Goal: Task Accomplishment & Management: Complete application form

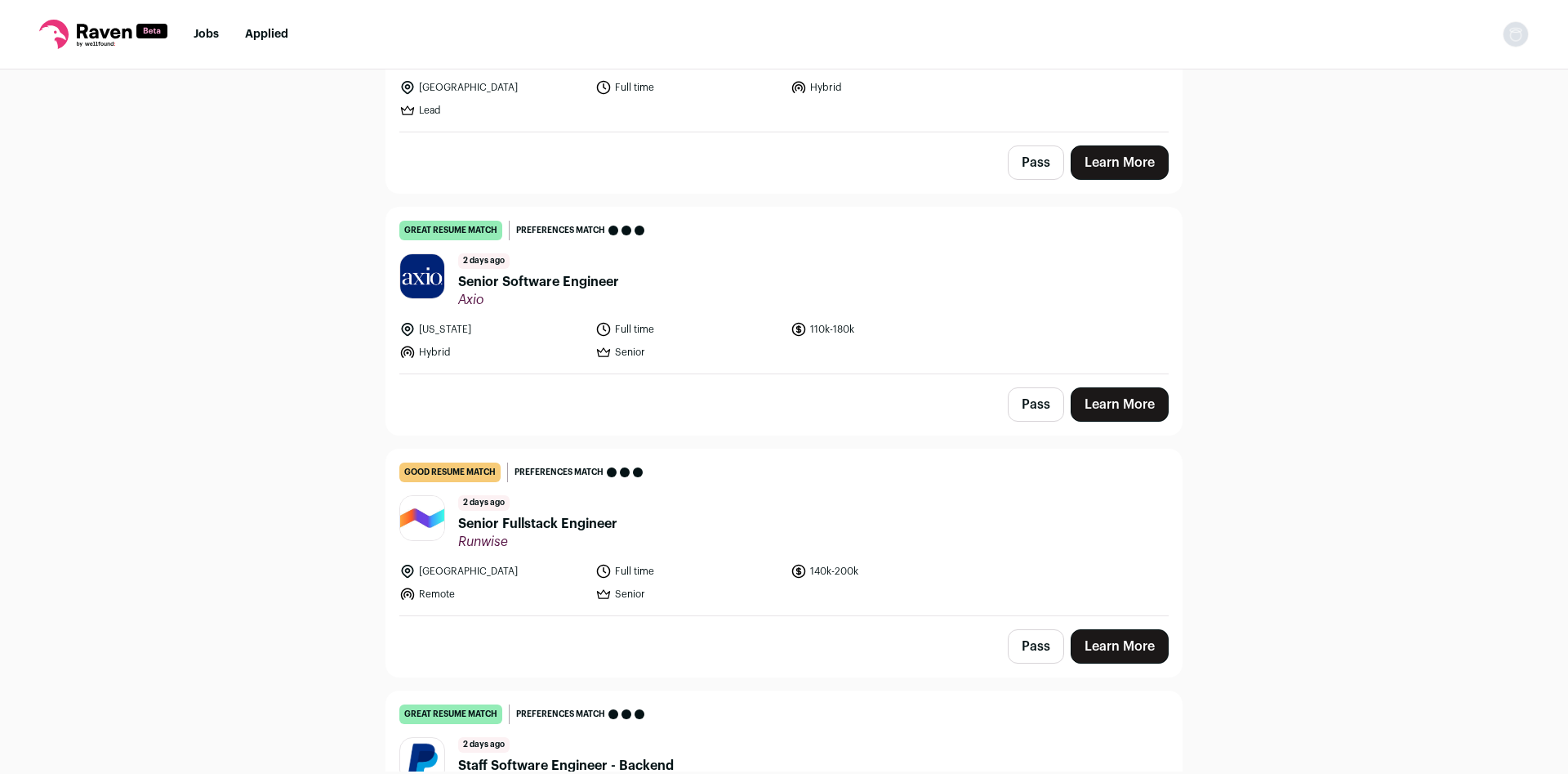
scroll to position [1295, 0]
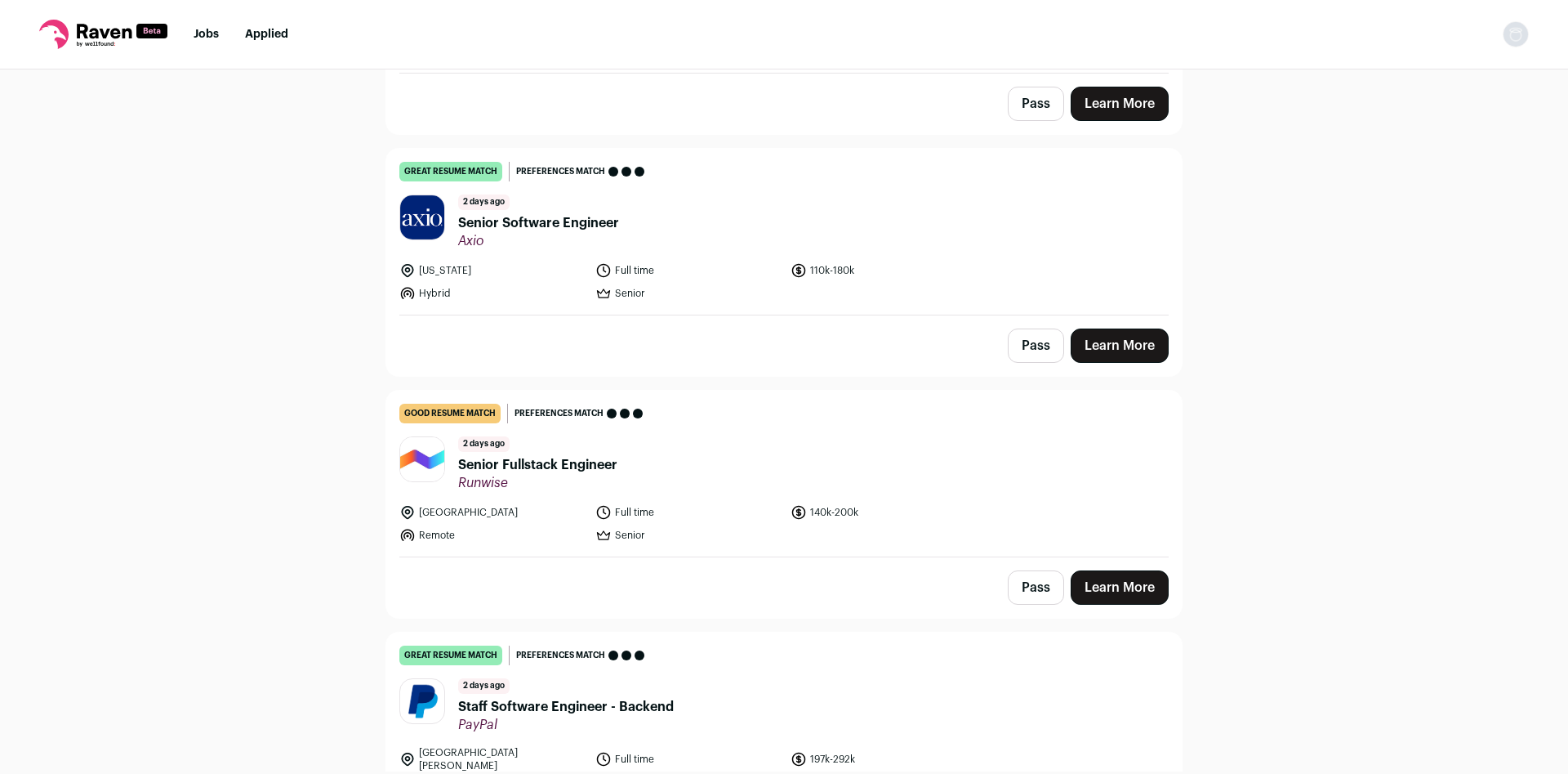
click at [597, 466] on span "Senior Fullstack Engineer" at bounding box center [538, 465] width 159 height 20
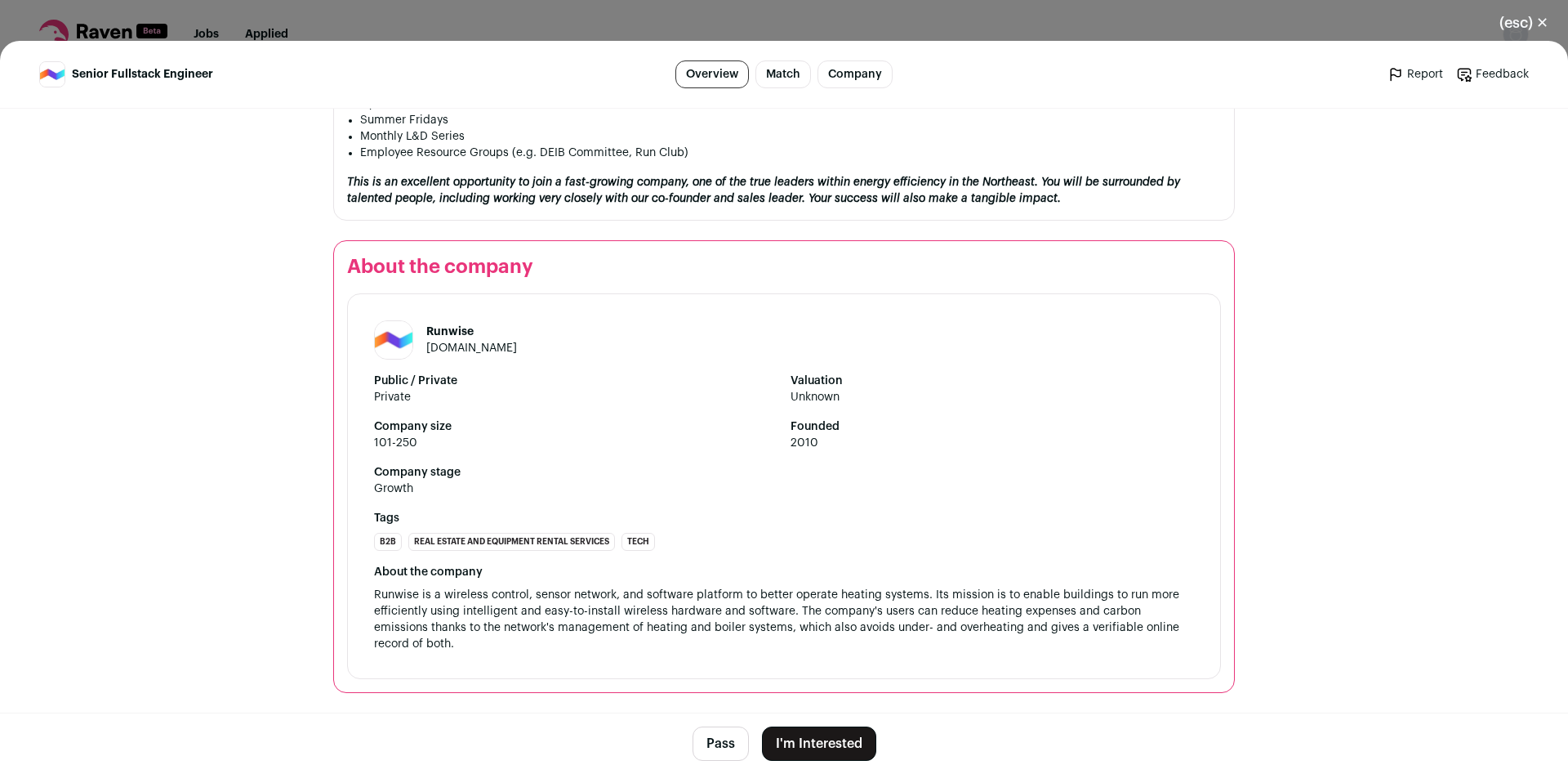
scroll to position [1699, 0]
click at [854, 753] on button "I'm Interested" at bounding box center [819, 744] width 115 height 34
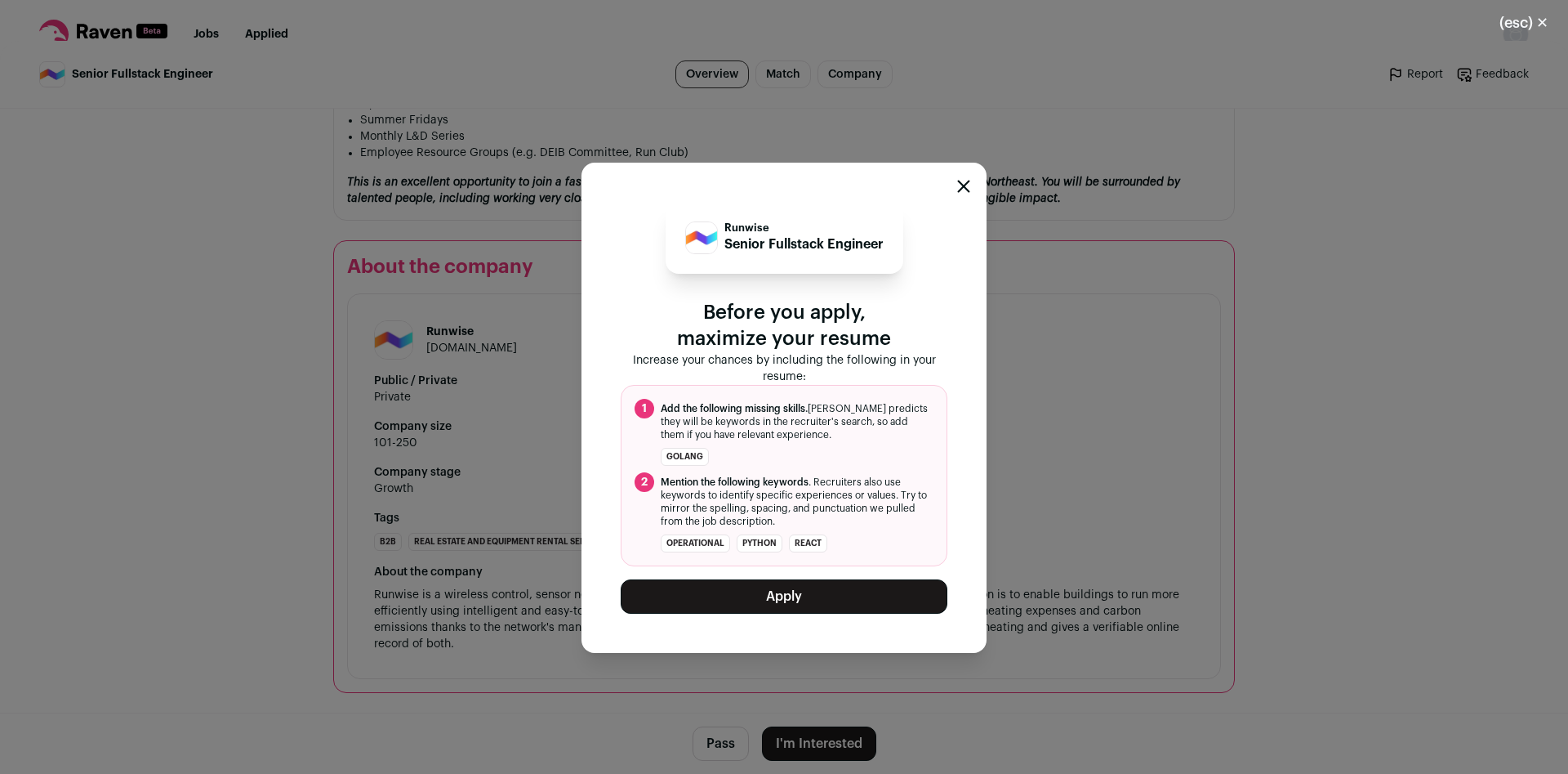
click at [834, 610] on button "Apply" at bounding box center [784, 596] width 327 height 34
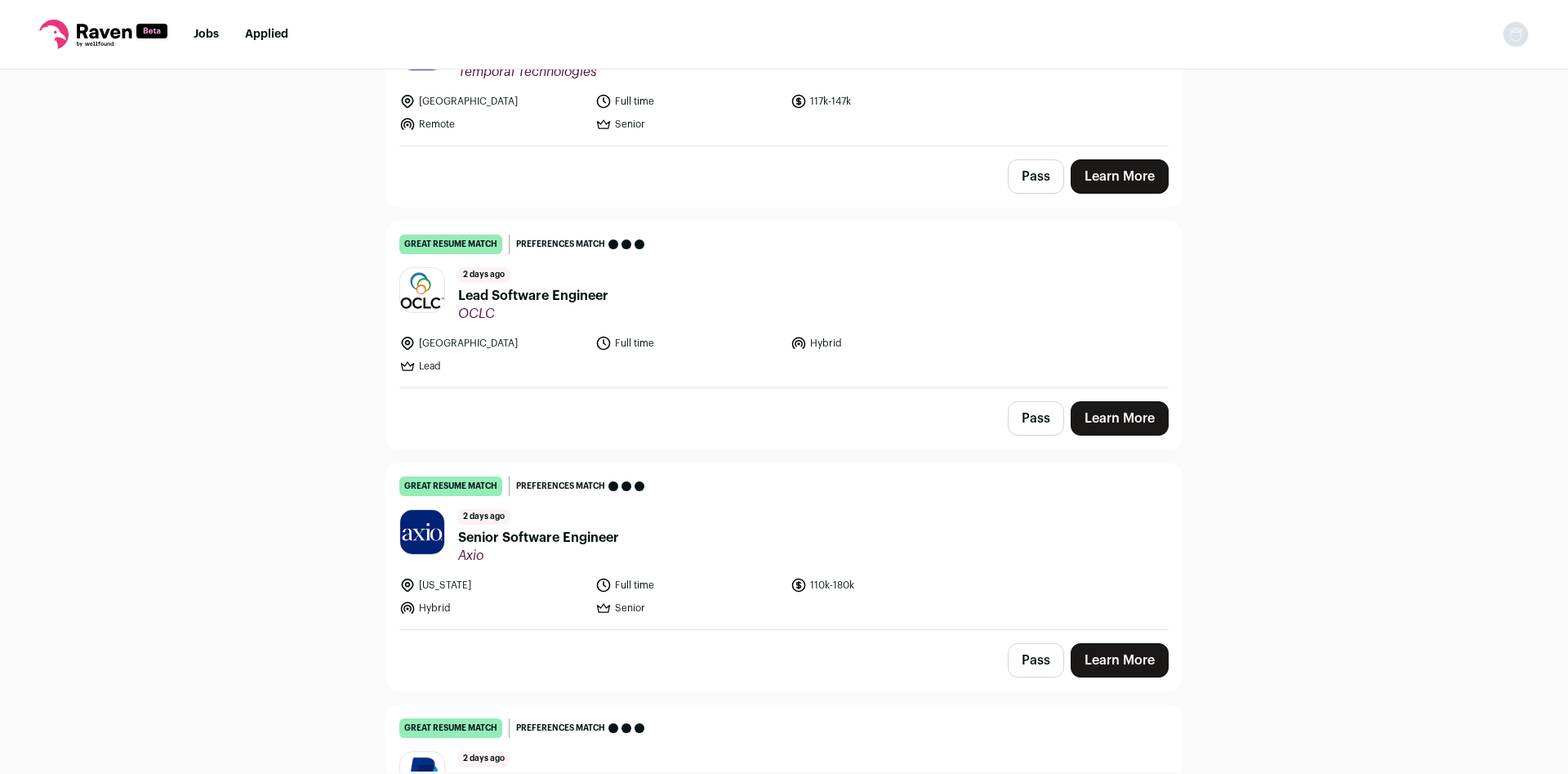
scroll to position [971, 0]
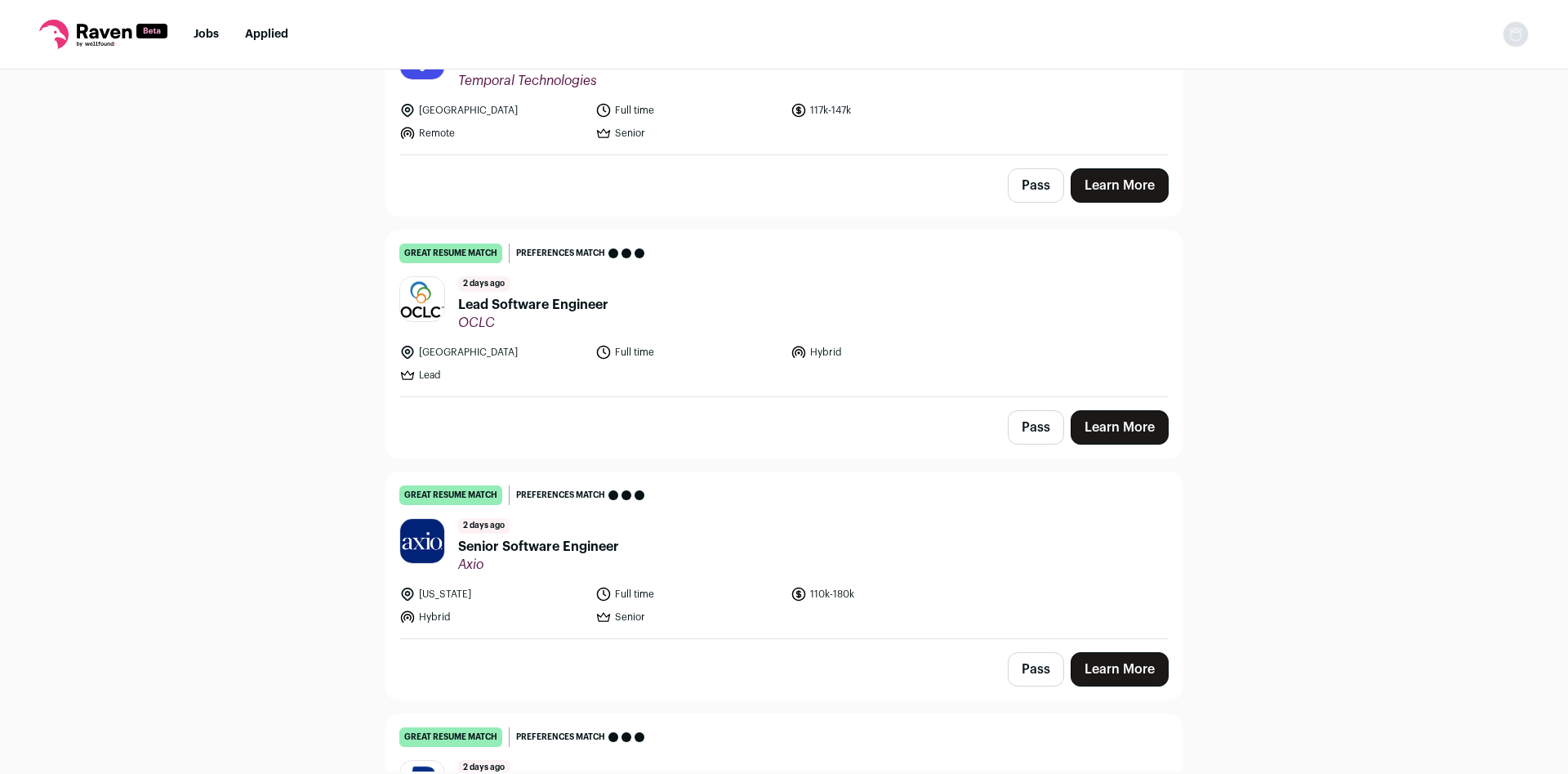
click at [248, 37] on link "Applied" at bounding box center [266, 34] width 43 height 11
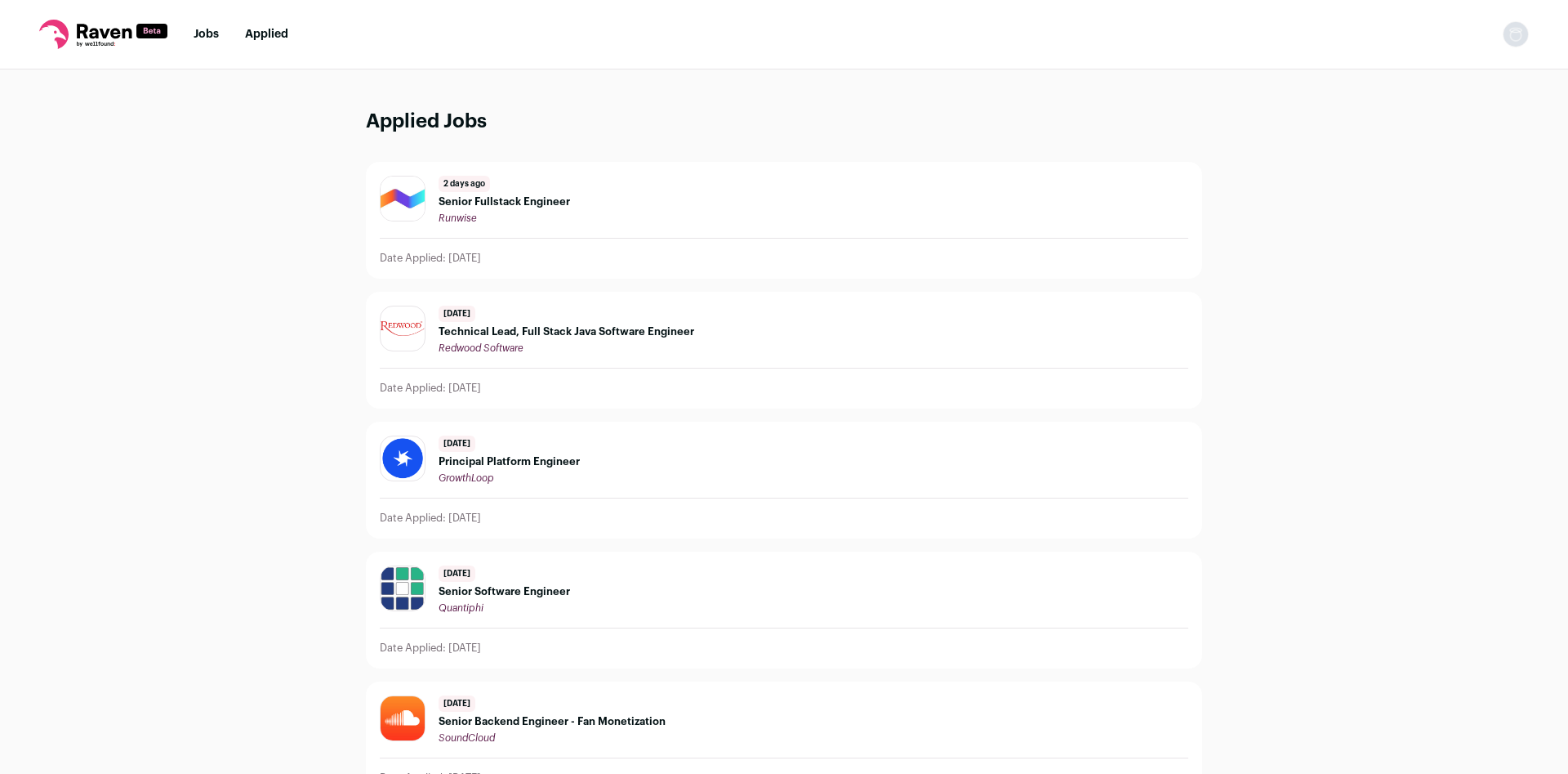
click at [513, 200] on span "Senior Fullstack Engineer" at bounding box center [504, 202] width 132 height 13
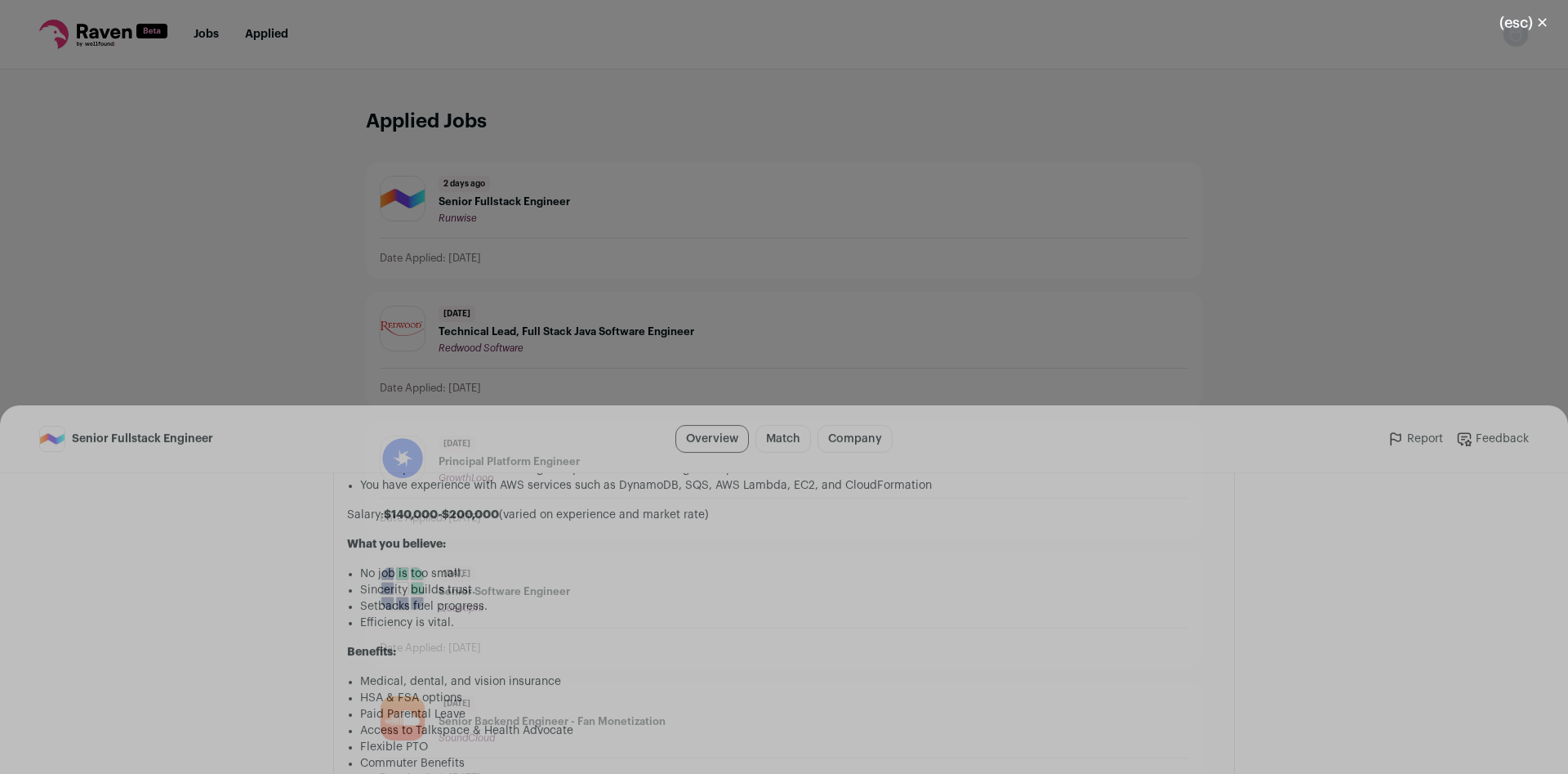
scroll to position [1295, 0]
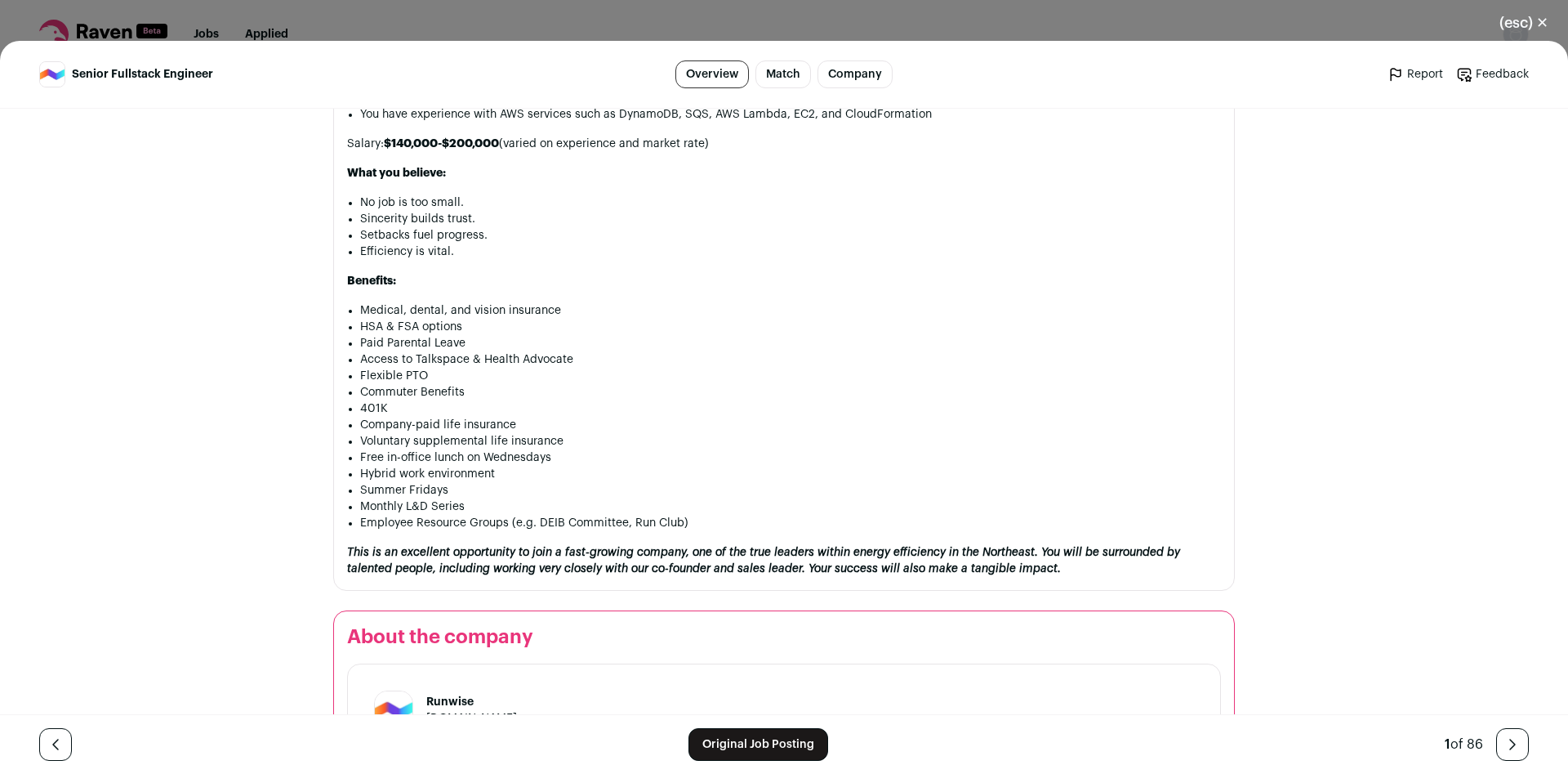
click at [1502, 29] on button "(esc) ✕" at bounding box center [1524, 23] width 88 height 36
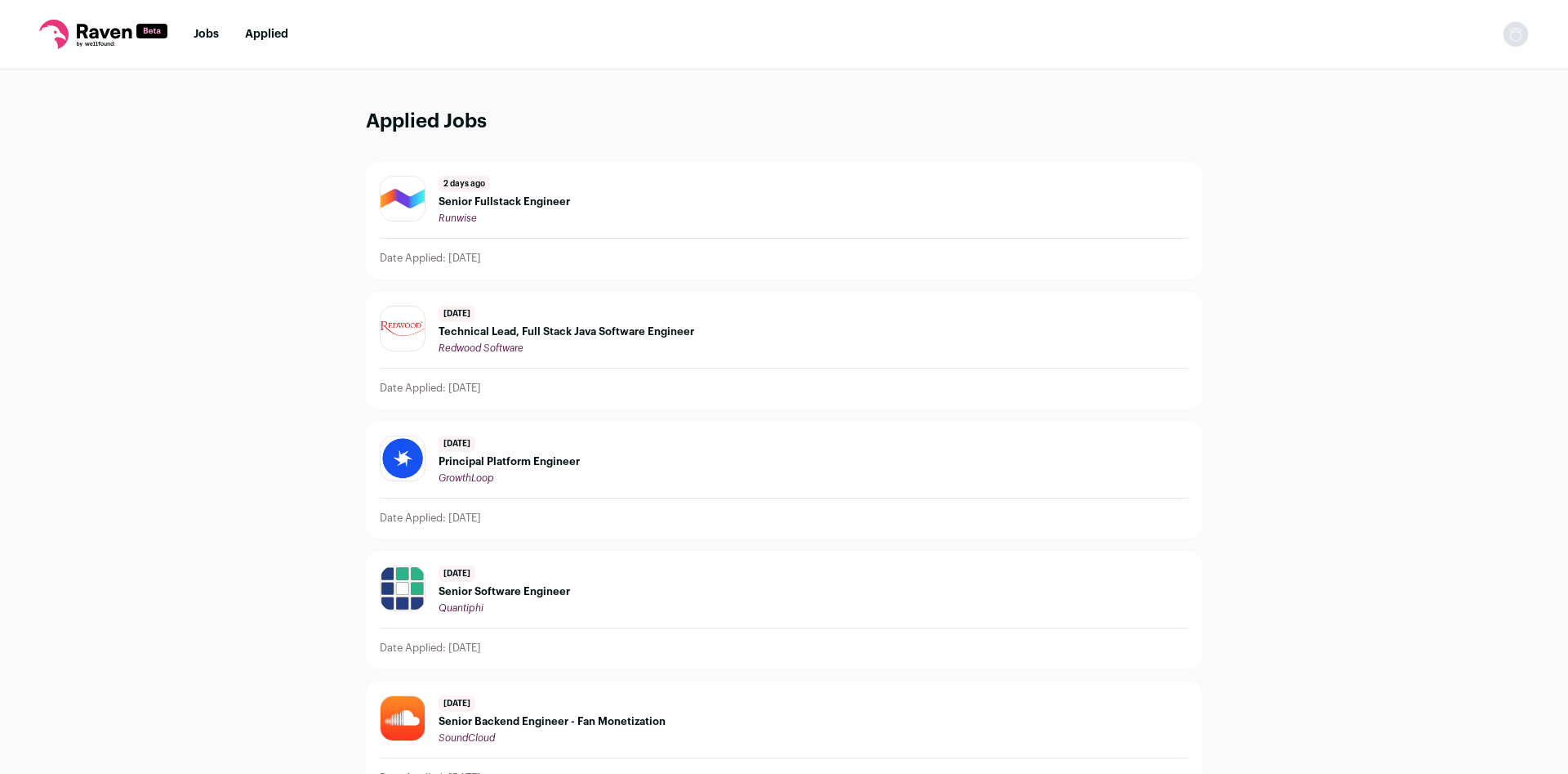
click at [189, 36] on nav "Jobs Applied Settings Notifications Preferences Resume FAQs Logout" at bounding box center [784, 34] width 1568 height 70
click at [201, 37] on link "Jobs" at bounding box center [206, 34] width 25 height 11
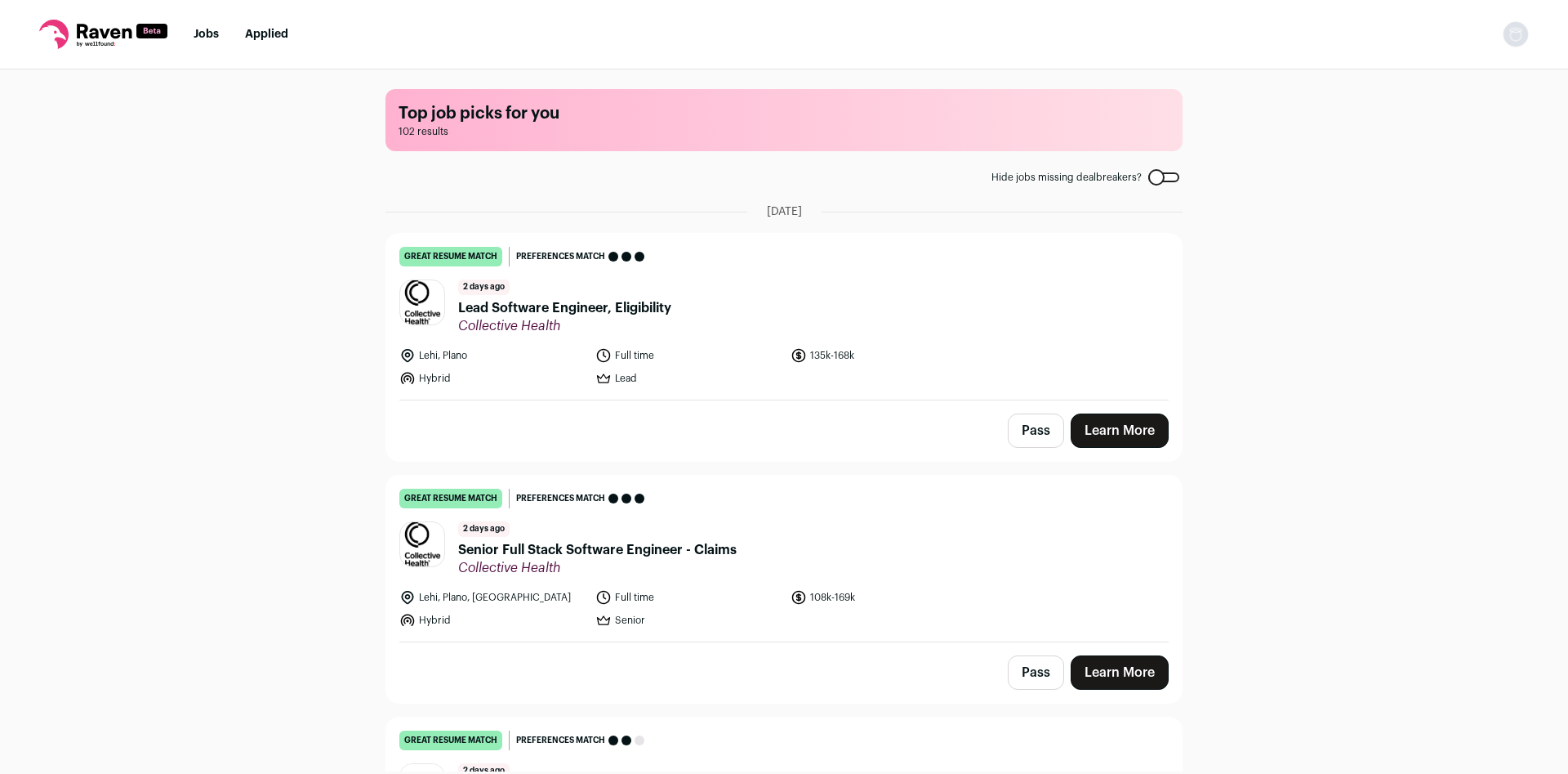
click at [212, 34] on link "Jobs" at bounding box center [206, 34] width 25 height 11
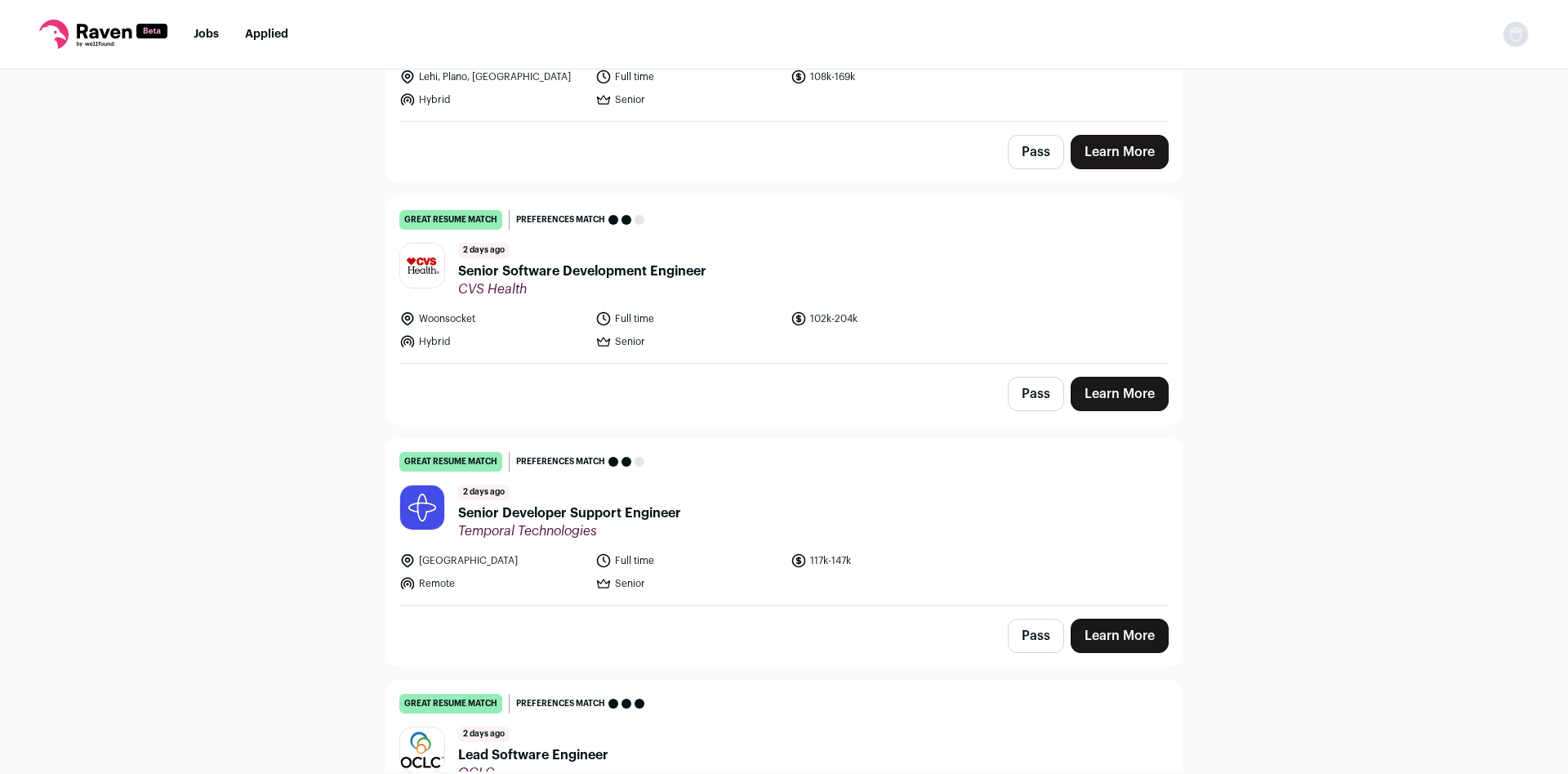
scroll to position [540, 0]
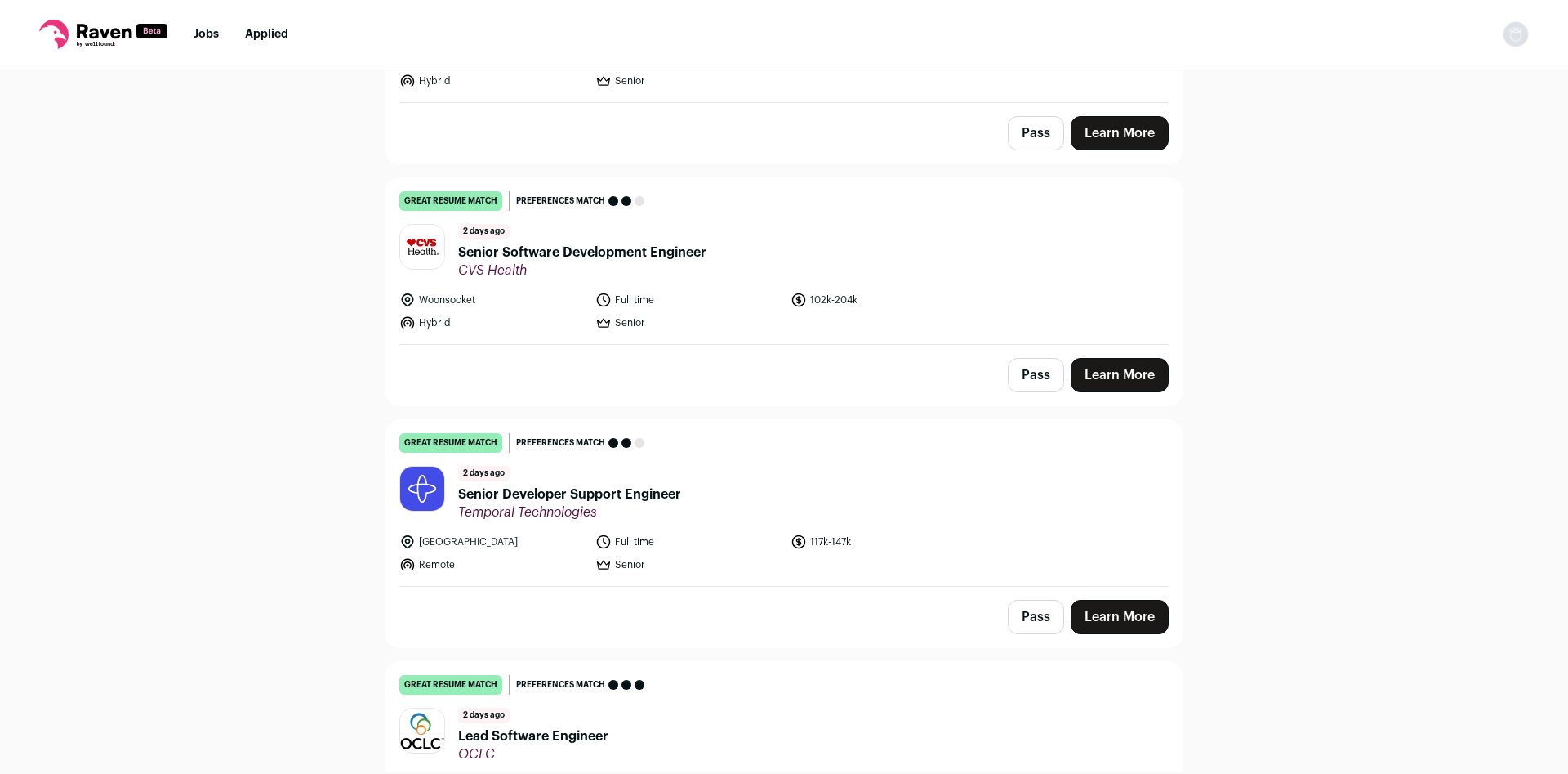
click at [1014, 371] on button "Pass" at bounding box center [1036, 375] width 56 height 34
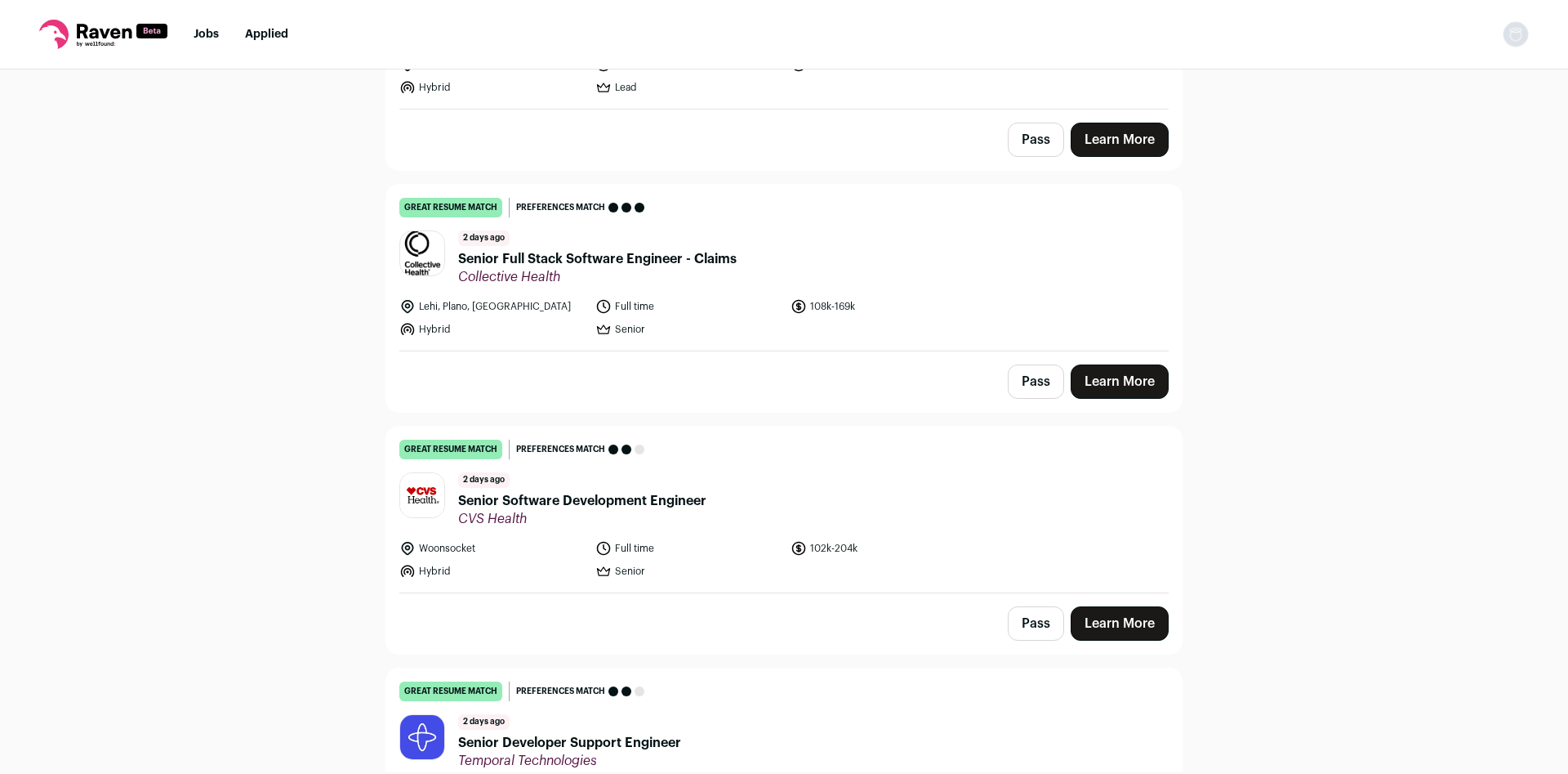
scroll to position [215, 0]
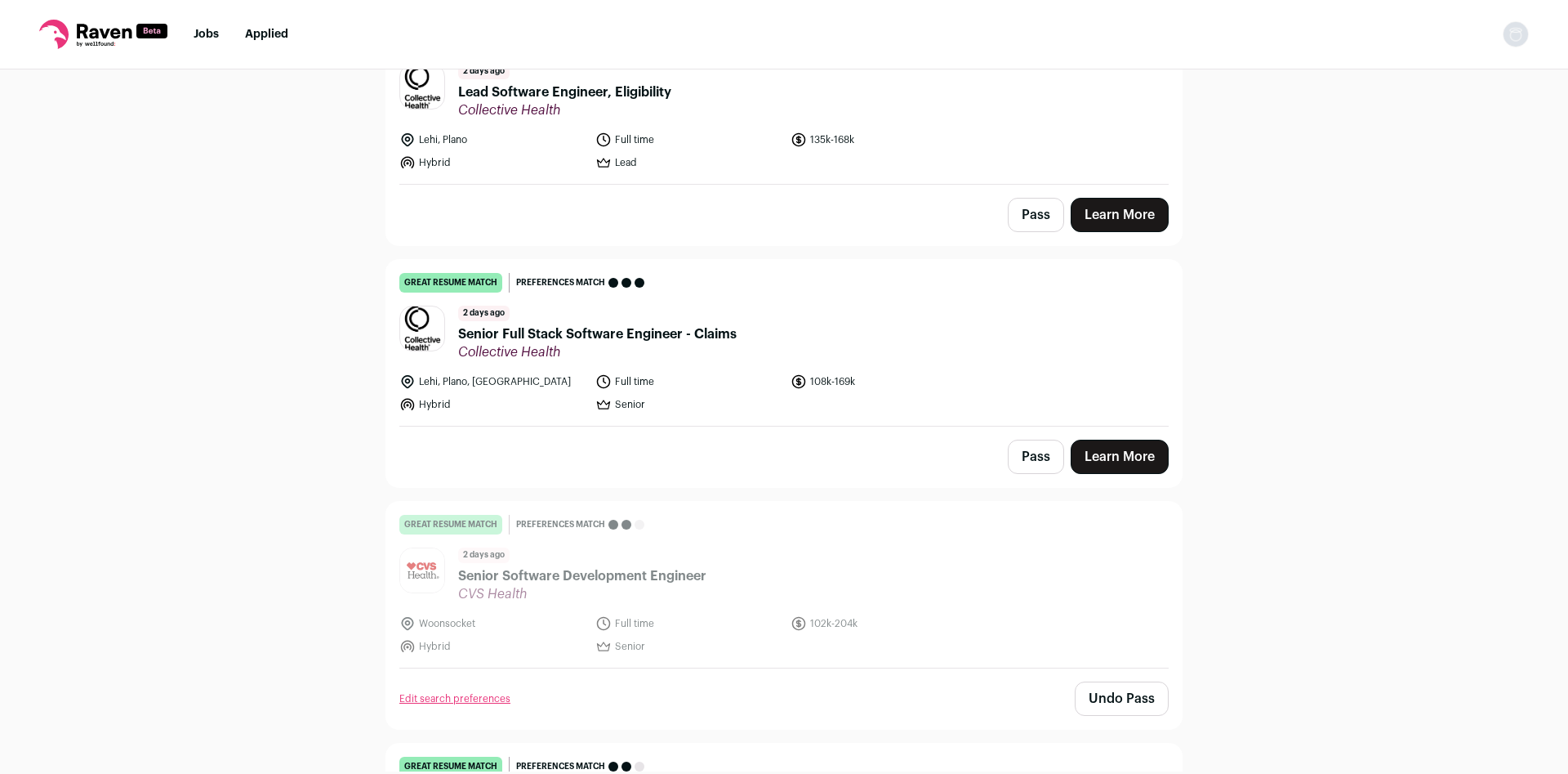
click at [1042, 450] on button "Pass" at bounding box center [1036, 457] width 56 height 34
click at [1037, 226] on button "Pass" at bounding box center [1036, 215] width 56 height 34
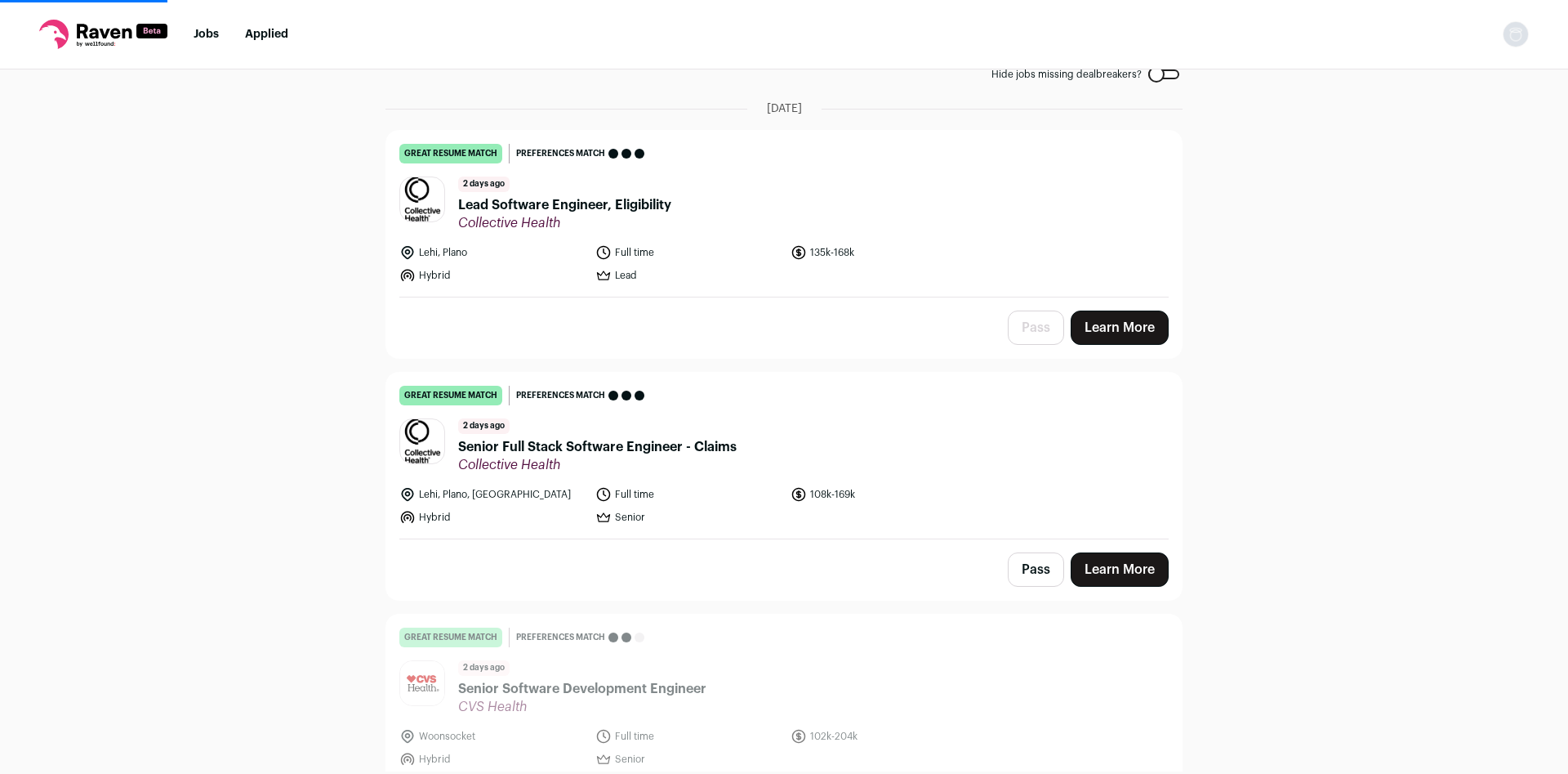
scroll to position [0, 0]
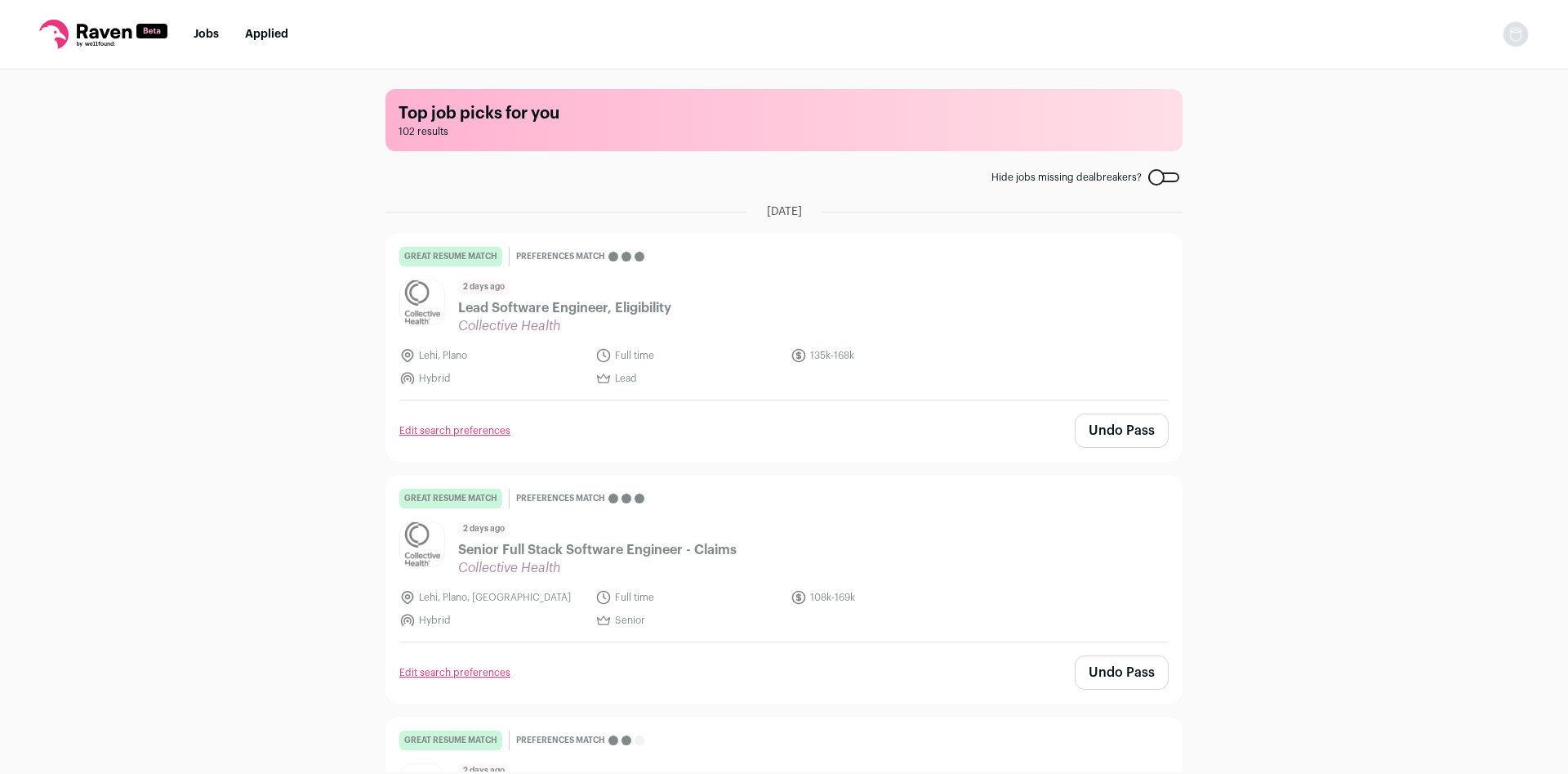
click at [204, 34] on link "Jobs" at bounding box center [206, 34] width 25 height 11
